Goal: Information Seeking & Learning: Learn about a topic

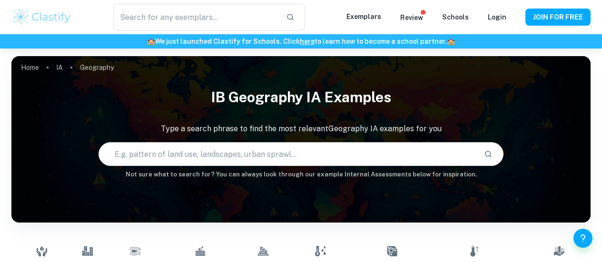
type input "Geography"
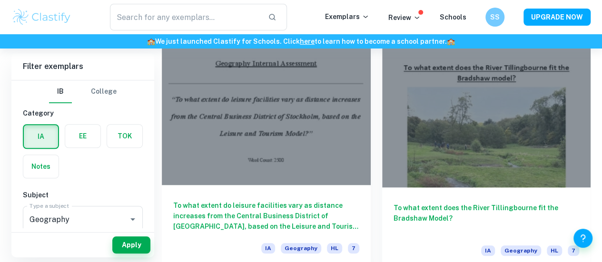
scroll to position [290, 0]
click at [229, 127] on div at bounding box center [266, 107] width 209 height 156
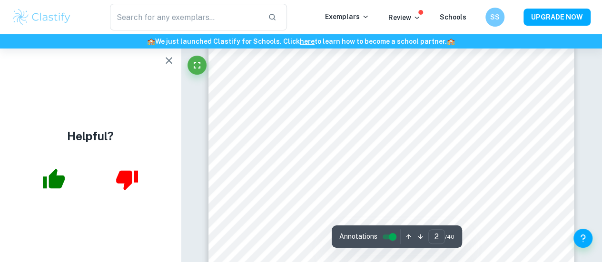
scroll to position [609, 0]
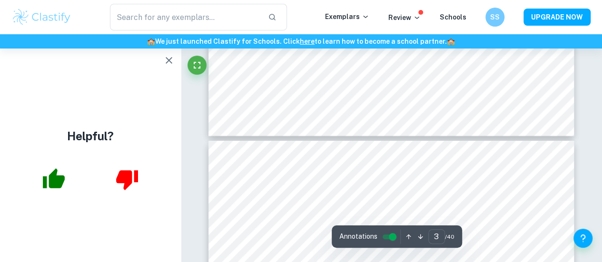
type input "4"
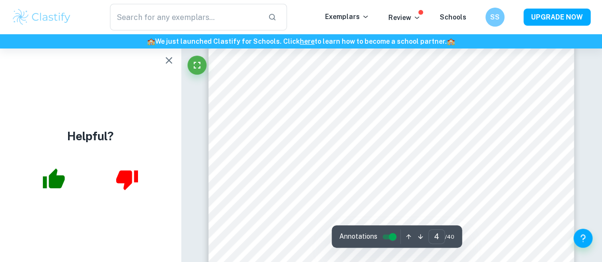
scroll to position [1952, 0]
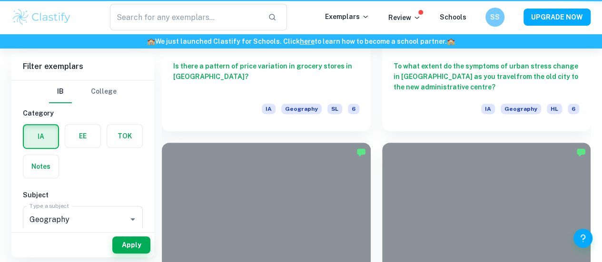
scroll to position [290, 0]
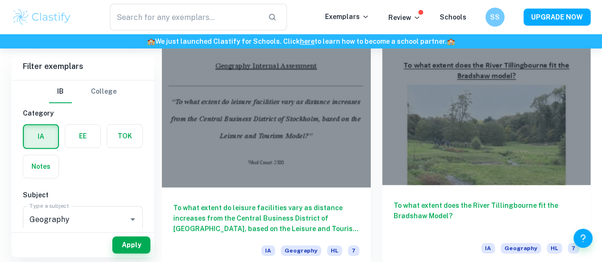
click at [382, 119] on div at bounding box center [486, 107] width 209 height 156
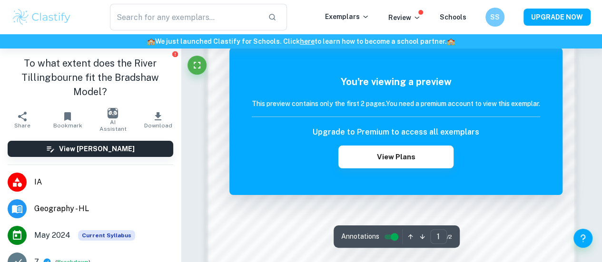
scroll to position [679, 0]
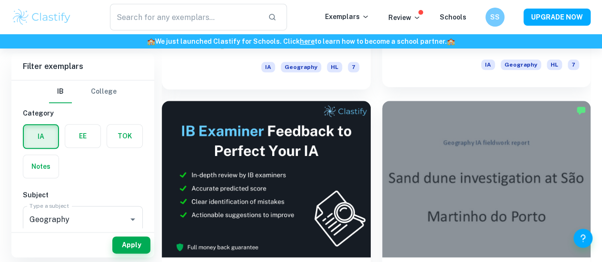
scroll to position [473, 0]
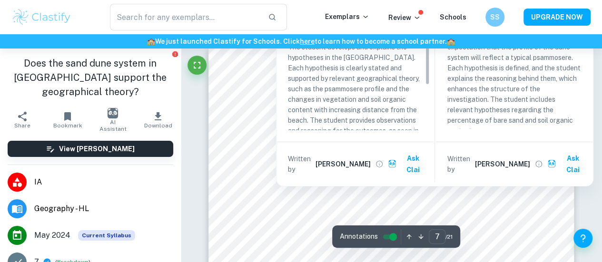
scroll to position [61, 0]
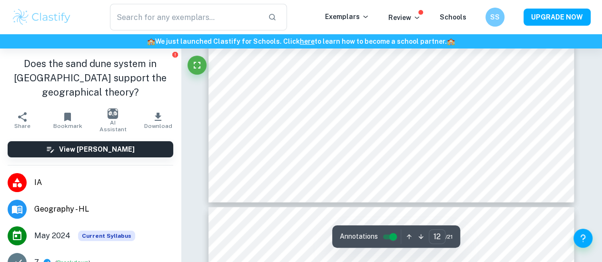
type input "13"
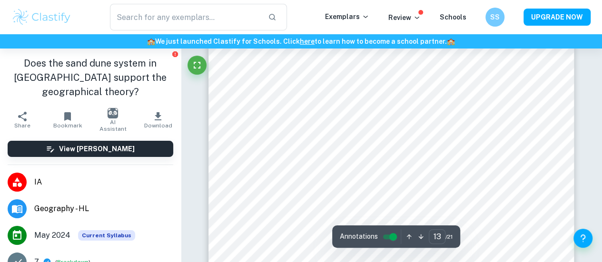
scroll to position [6718, 0]
